Goal: Task Accomplishment & Management: Manage account settings

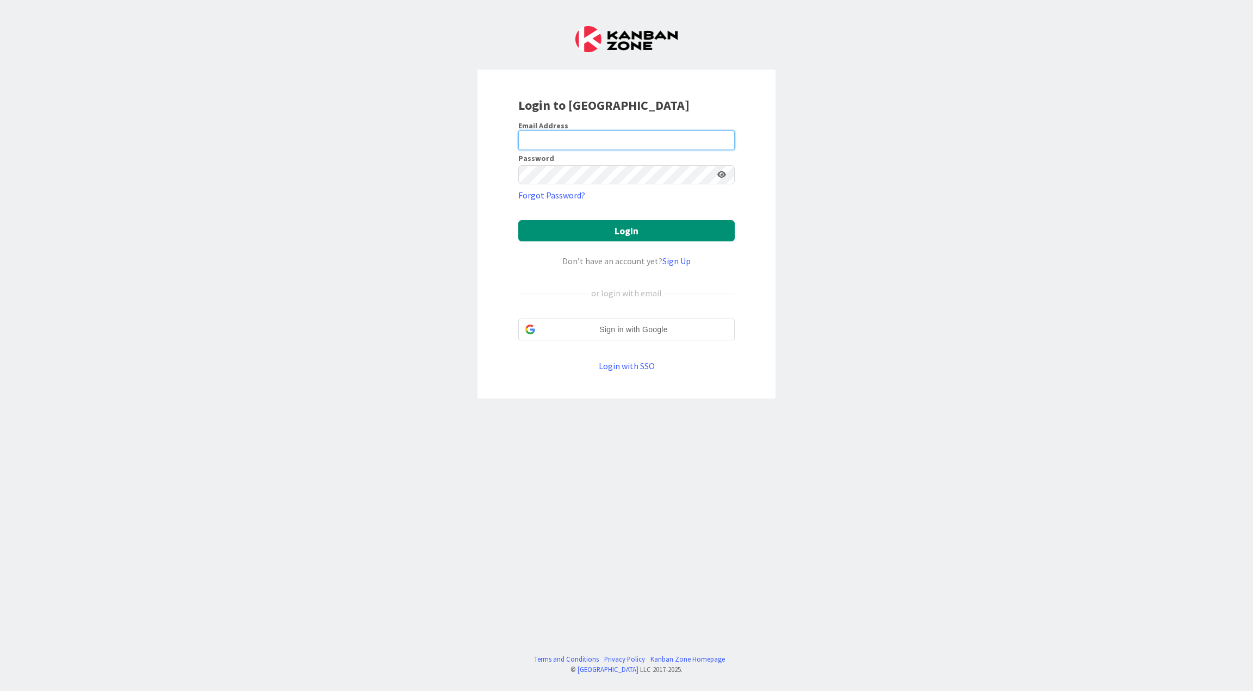
click at [572, 137] on input "email" at bounding box center [626, 141] width 216 height 20
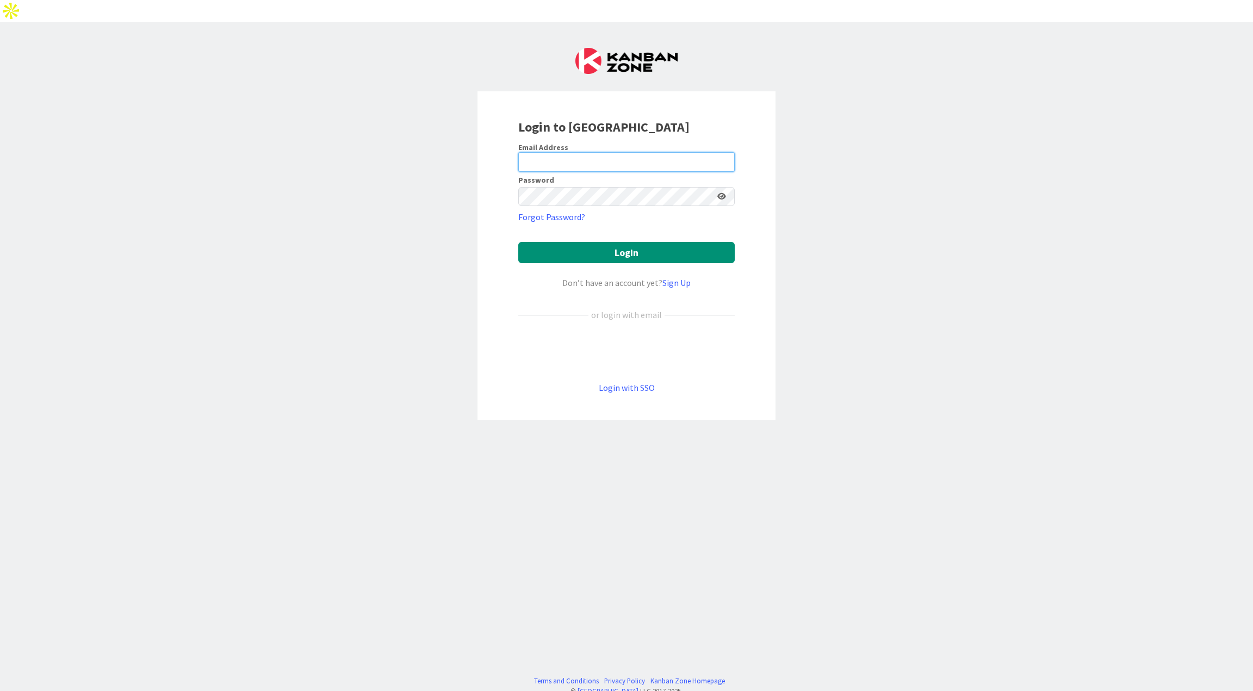
type input "[PERSON_NAME][EMAIL_ADDRESS][PERSON_NAME][PERSON_NAME][DOMAIN_NAME]"
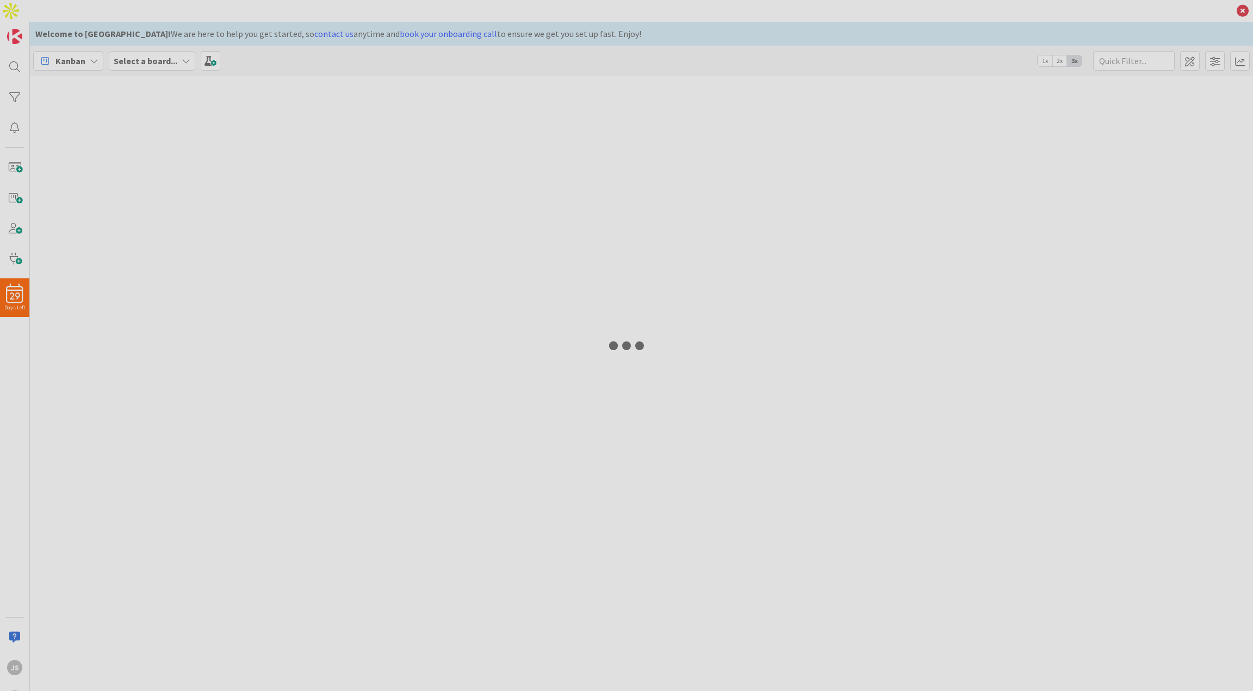
click at [633, 231] on div at bounding box center [626, 345] width 1253 height 691
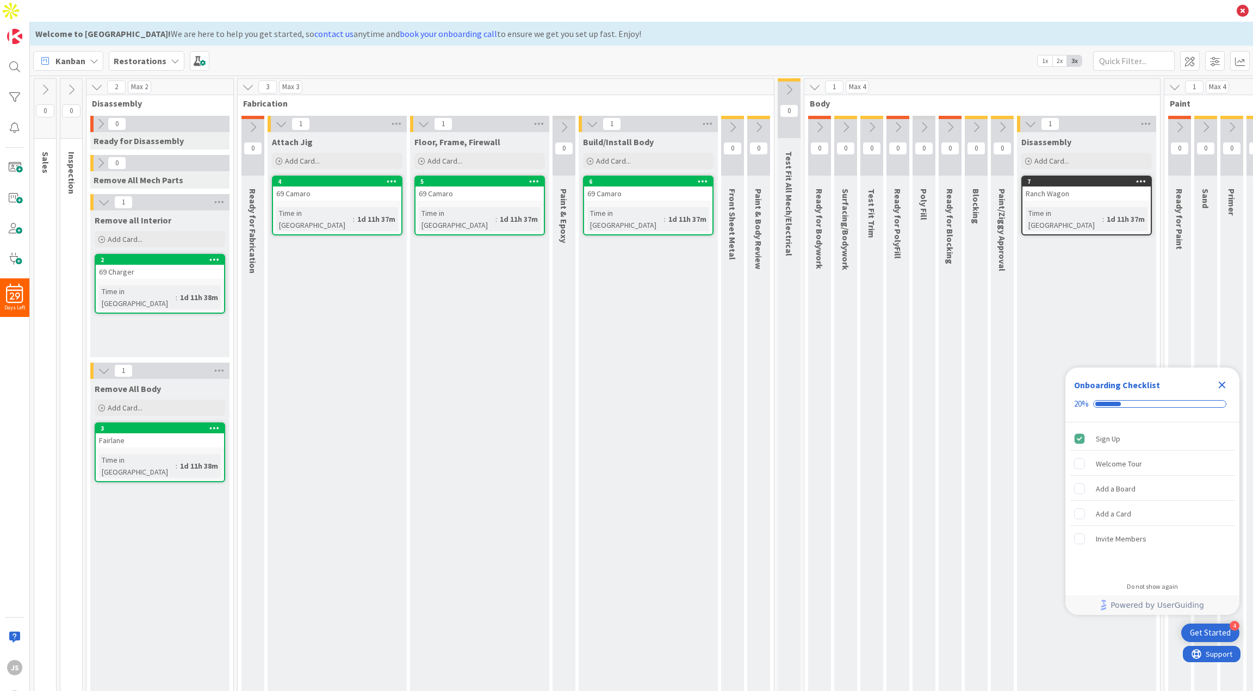
click at [1225, 380] on icon "Close Checklist" at bounding box center [1222, 385] width 13 height 13
